Goal: Information Seeking & Learning: Learn about a topic

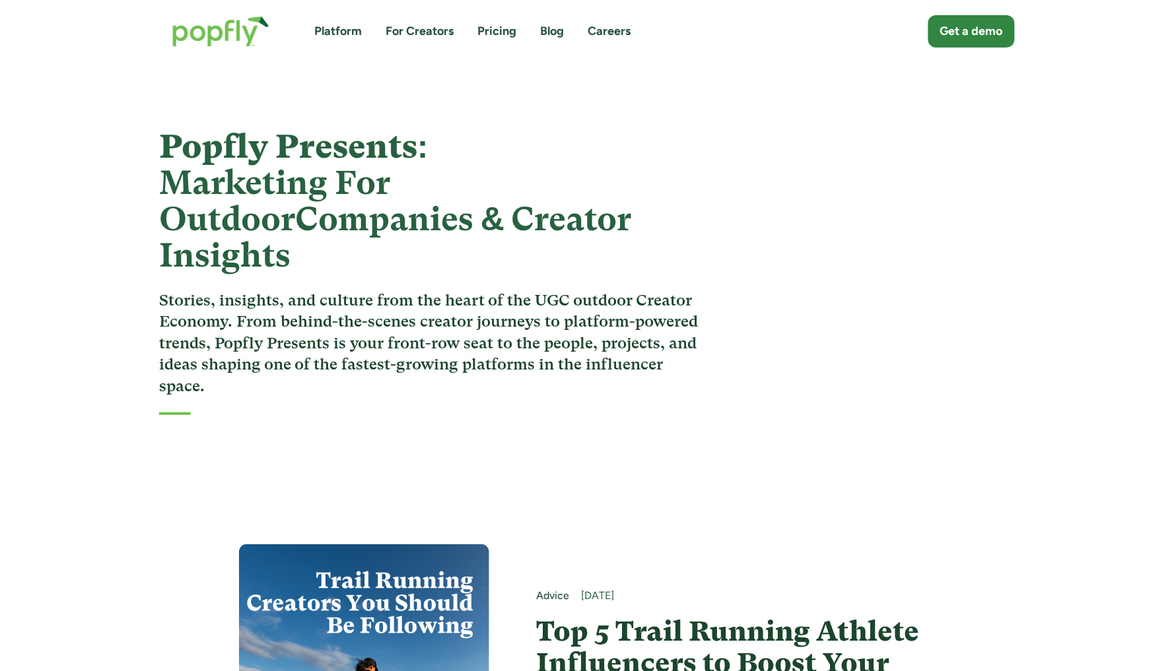
click at [344, 30] on link "Platform" at bounding box center [338, 31] width 48 height 17
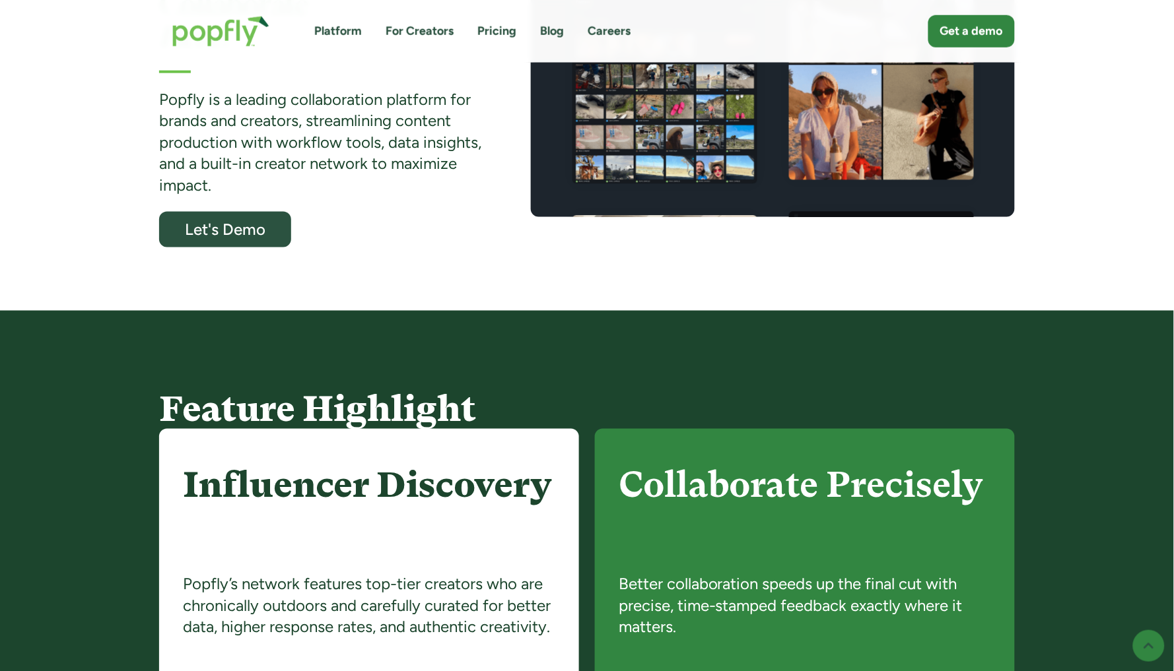
scroll to position [417, 0]
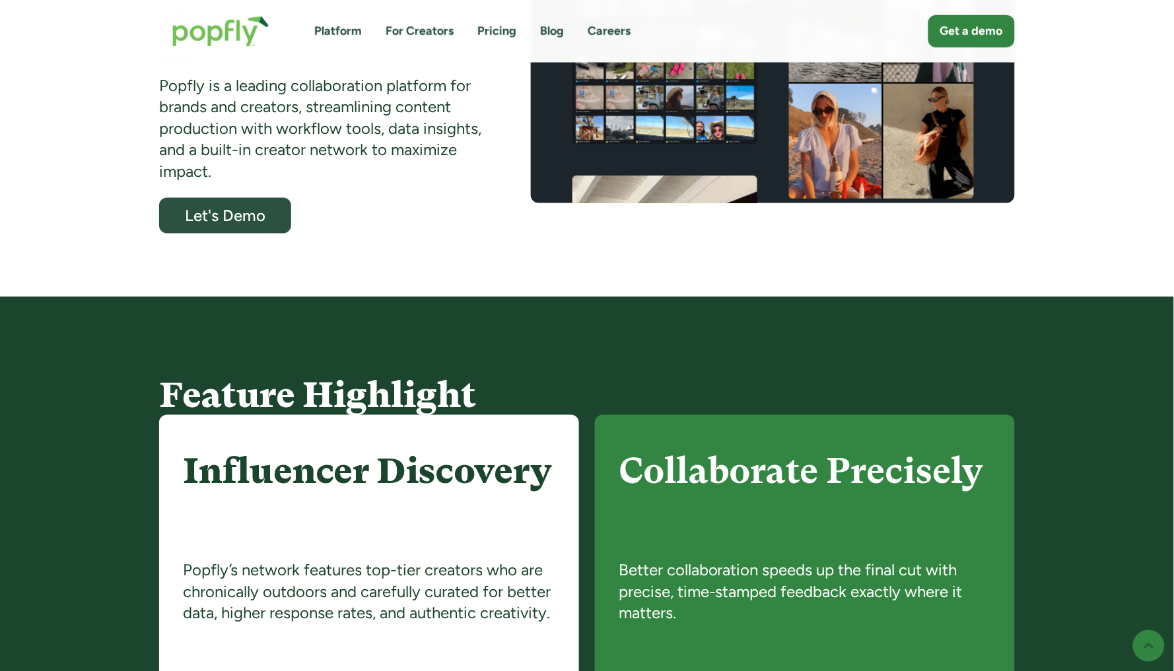
click at [610, 28] on link "Careers" at bounding box center [609, 31] width 43 height 17
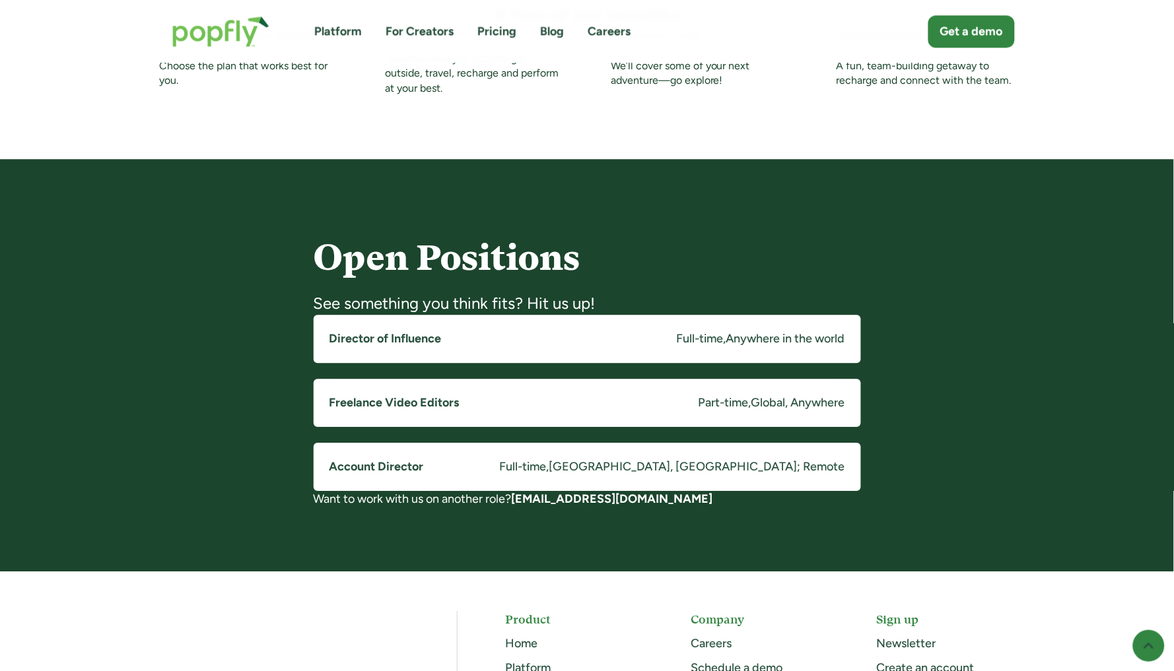
scroll to position [898, 0]
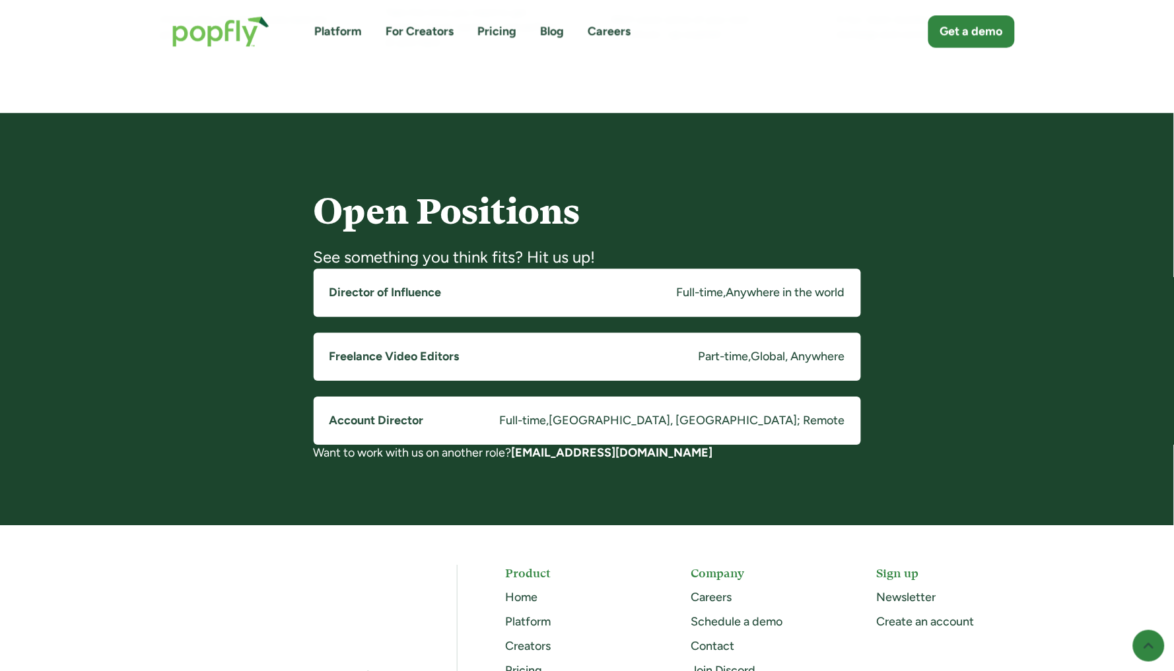
click at [538, 279] on link "Director of Influence Full-time , Anywhere in the world" at bounding box center [587, 293] width 547 height 48
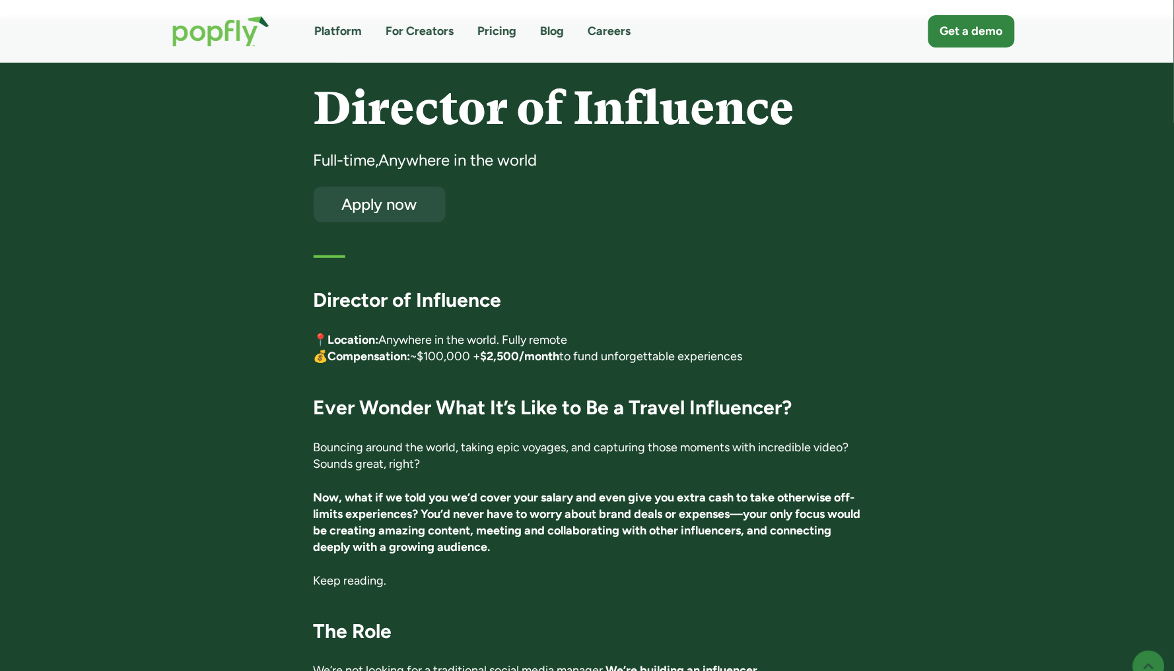
scroll to position [49, 0]
